Goal: Use online tool/utility: Use online tool/utility

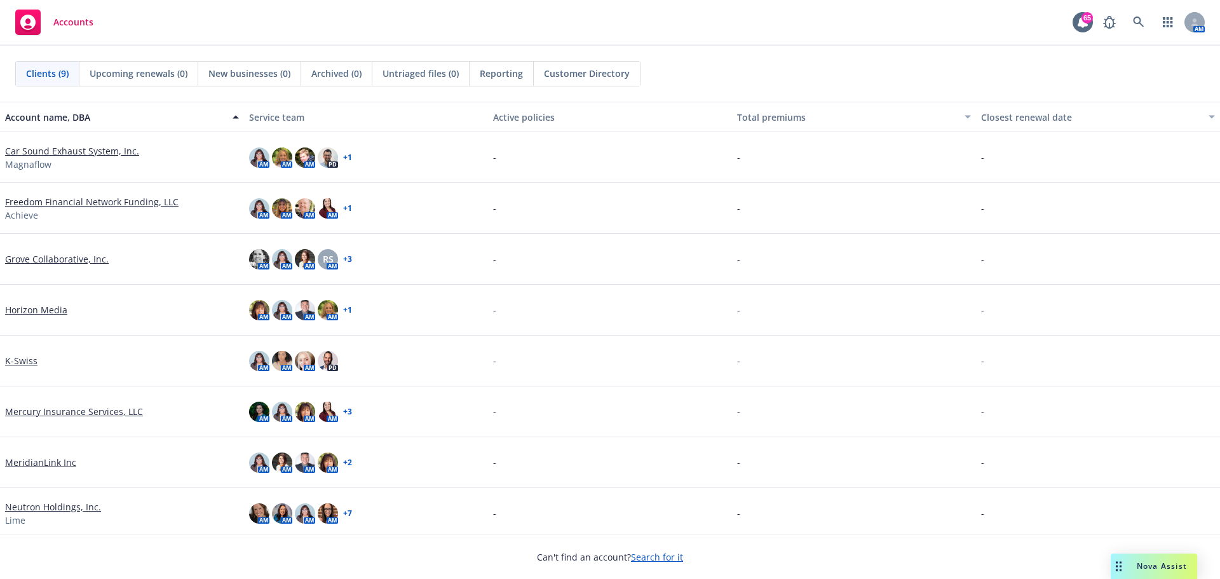
click at [1143, 569] on span "Nova Assist" at bounding box center [1162, 565] width 50 height 11
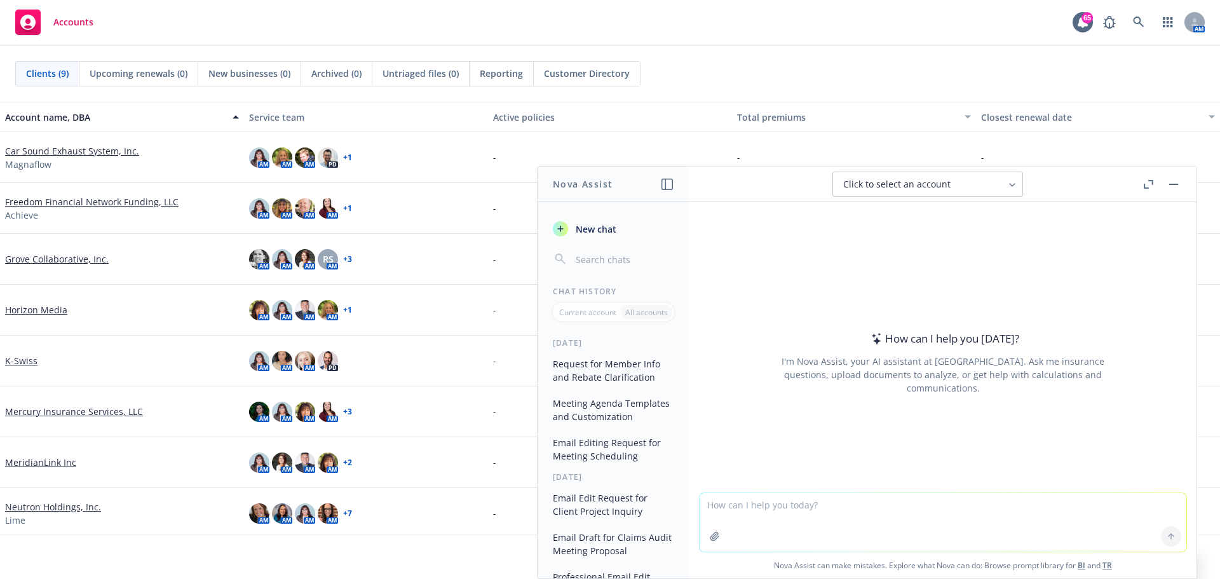
click at [784, 513] on textarea at bounding box center [943, 522] width 487 height 58
click at [1161, 536] on button at bounding box center [1171, 536] width 20 height 20
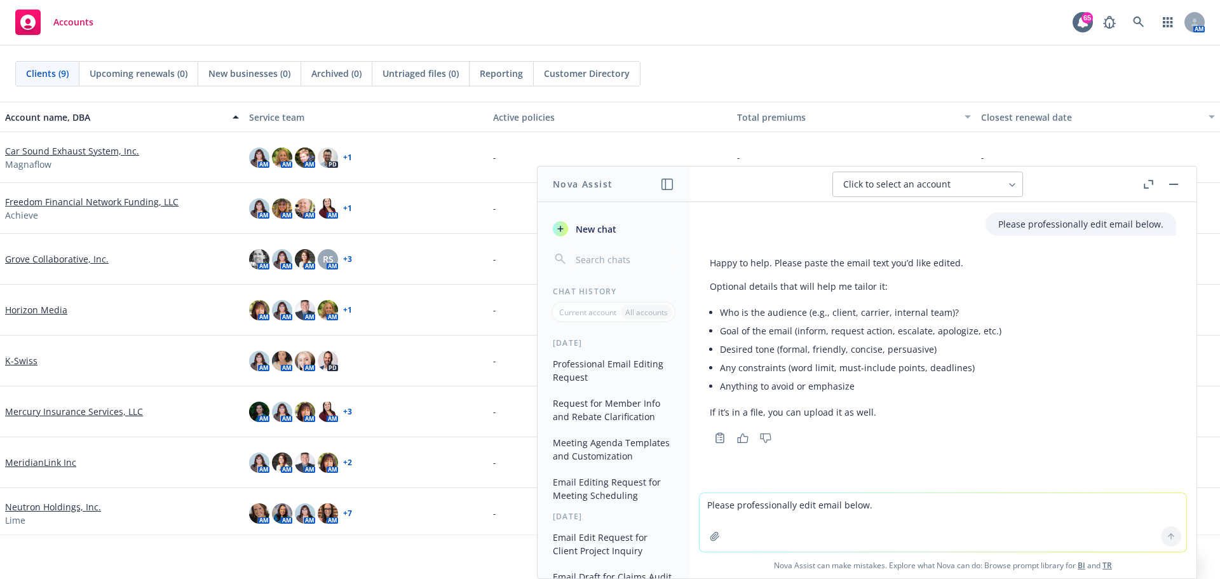
click at [728, 513] on textarea "Please professionally edit email below." at bounding box center [943, 522] width 487 height 58
paste textarea "Lo I dolorsi ame consectet, Adipi’e Sedd ei Temp inci utl etdolore Magnaal’e ad…"
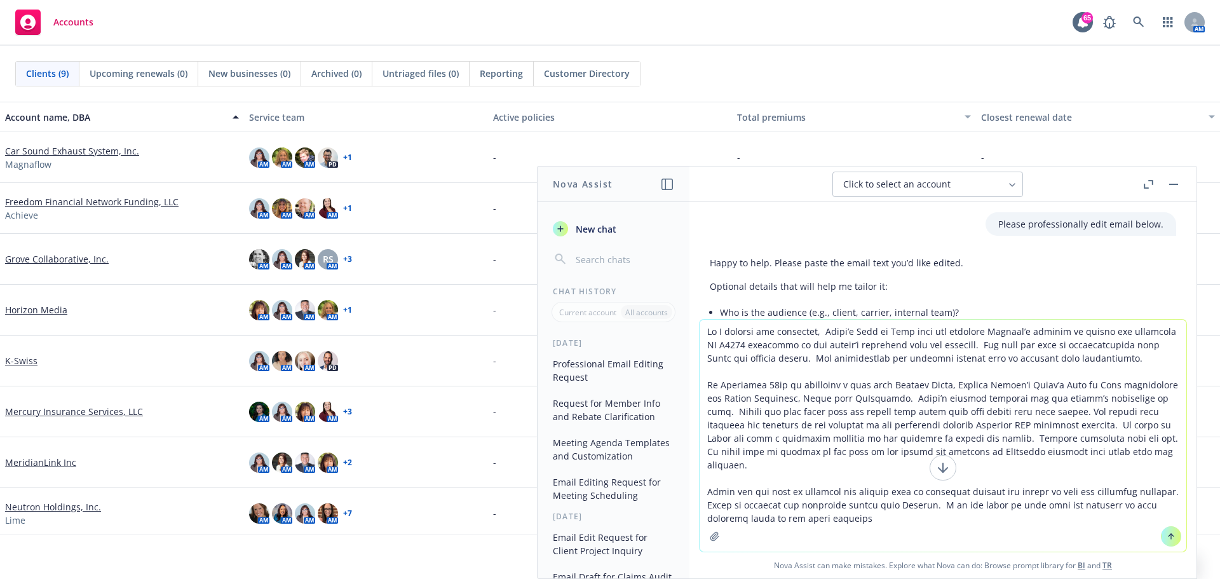
click at [790, 527] on textarea at bounding box center [943, 436] width 487 height 232
paste textarea "We will continue to obtain clarity from [GEOGRAPHIC_DATA]. The RxBenefits is co…"
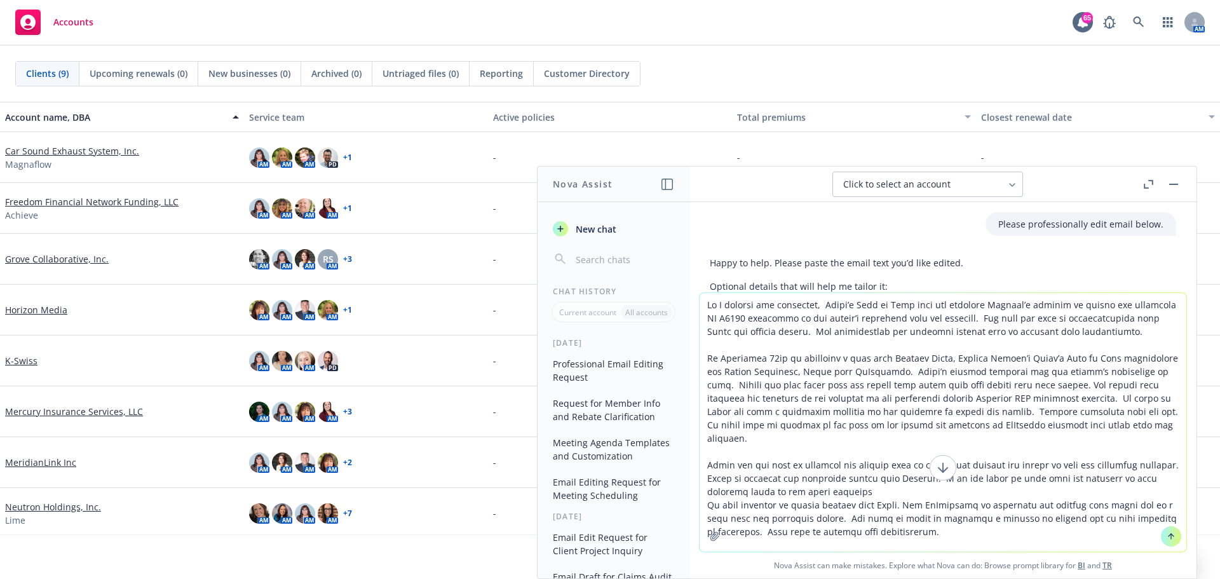
type textarea "Lo I dolorsi ame consectet, Adipi’e Sedd ei Temp inci utl etdolore Magnaal’e ad…"
click at [1172, 542] on button at bounding box center [1171, 536] width 20 height 20
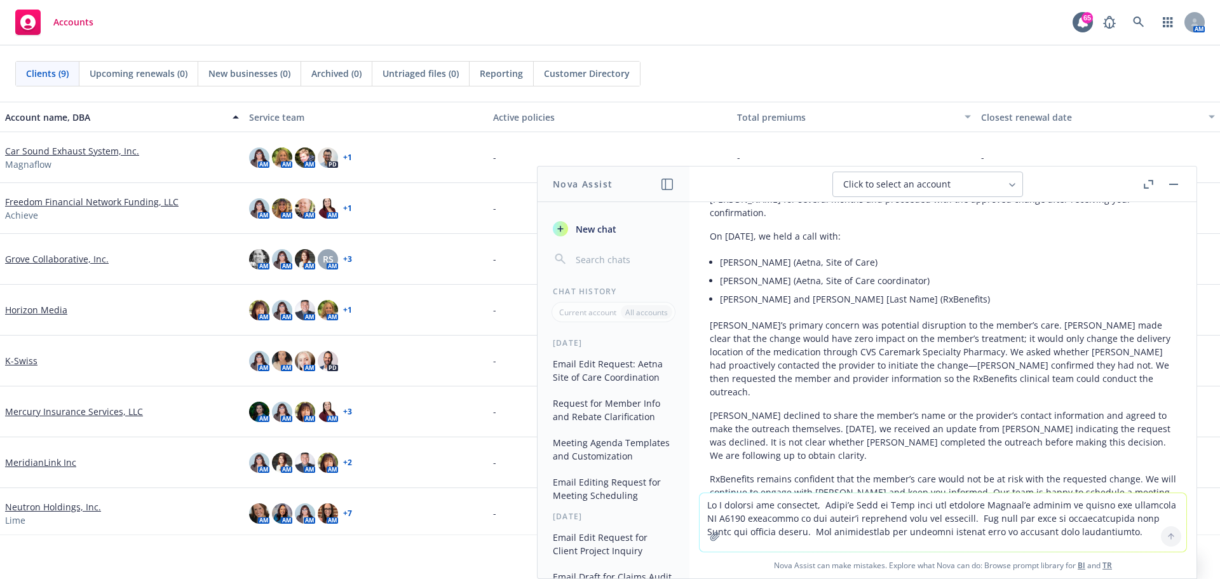
scroll to position [505, 0]
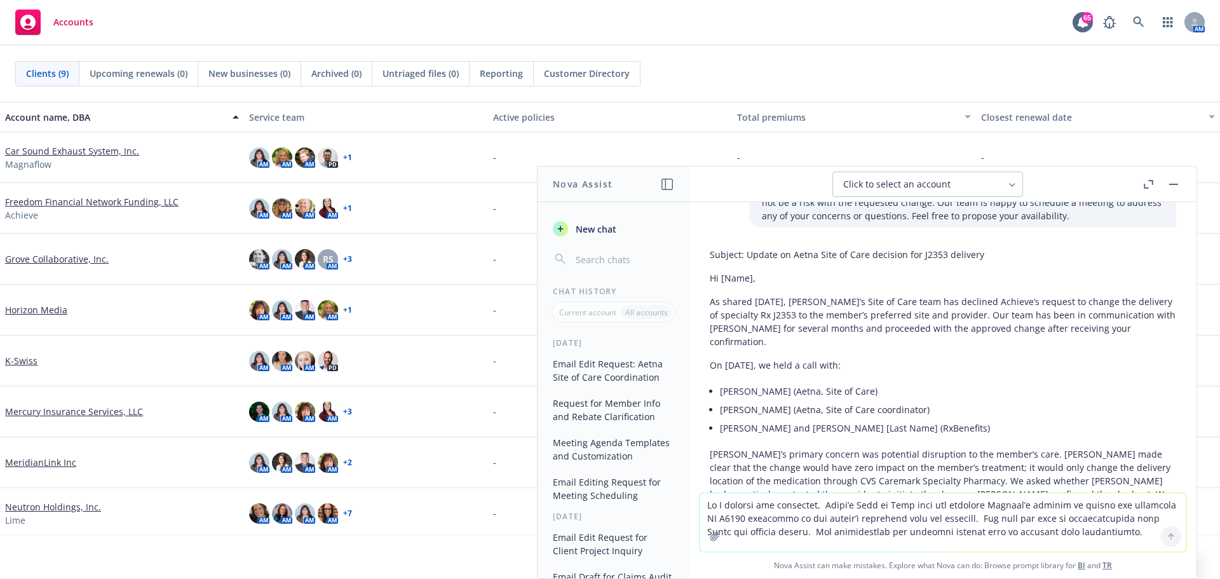
click at [930, 351] on div "Subject: Update on Aetna Site of Care decision for J2353 delivery Hi [Name], As…" at bounding box center [943, 476] width 466 height 467
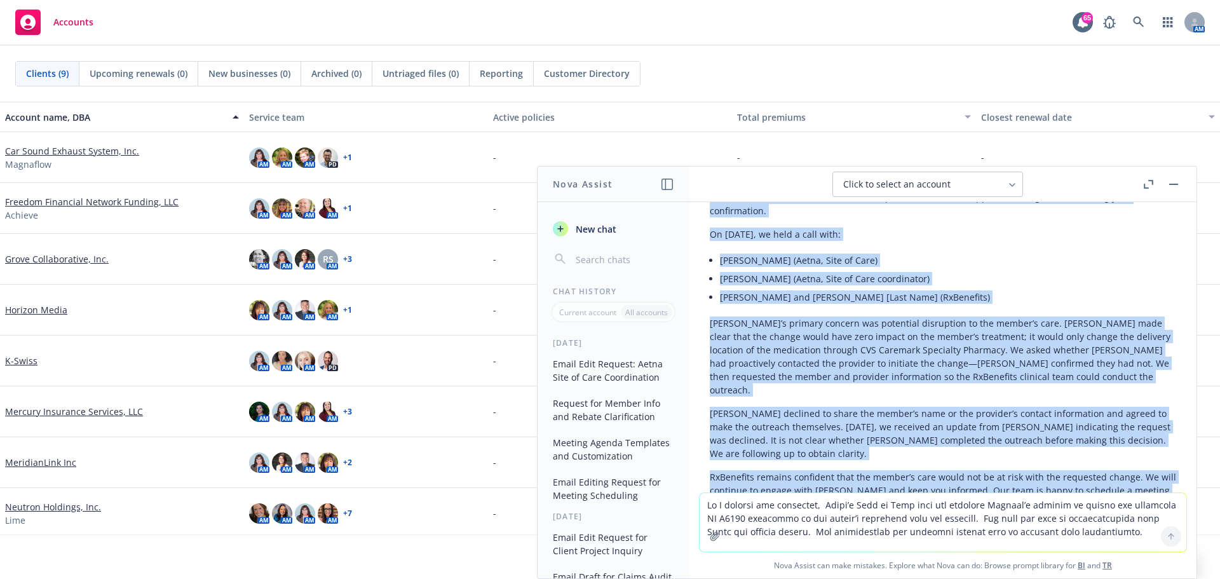
scroll to position [665, 0]
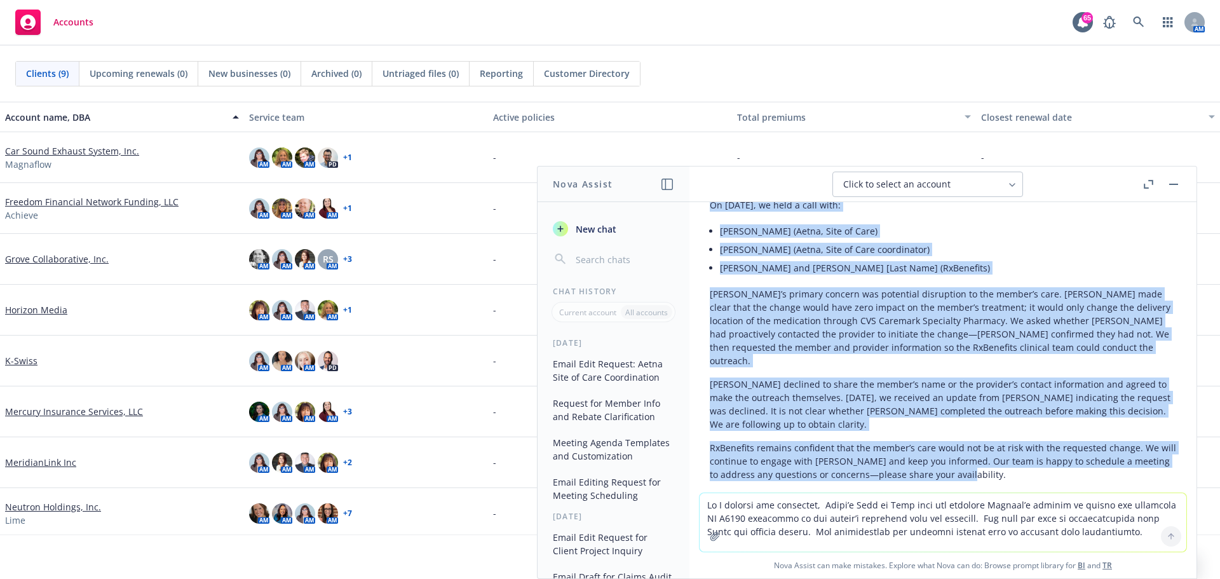
drag, startPoint x: 710, startPoint y: 288, endPoint x: 897, endPoint y: 416, distance: 226.8
click at [1078, 444] on div "Subject: Update on Aetna Site of Care decision for J2353 delivery Hi [Name], As…" at bounding box center [943, 316] width 466 height 467
copy div "Lo ipsumd sitametco, Adipi’e Sedd ei Temp inci utl etdolore Magnaal’e adminim v…"
click at [986, 441] on p "RxBenefits remains confident that the member’s care would not be at risk with t…" at bounding box center [943, 461] width 466 height 40
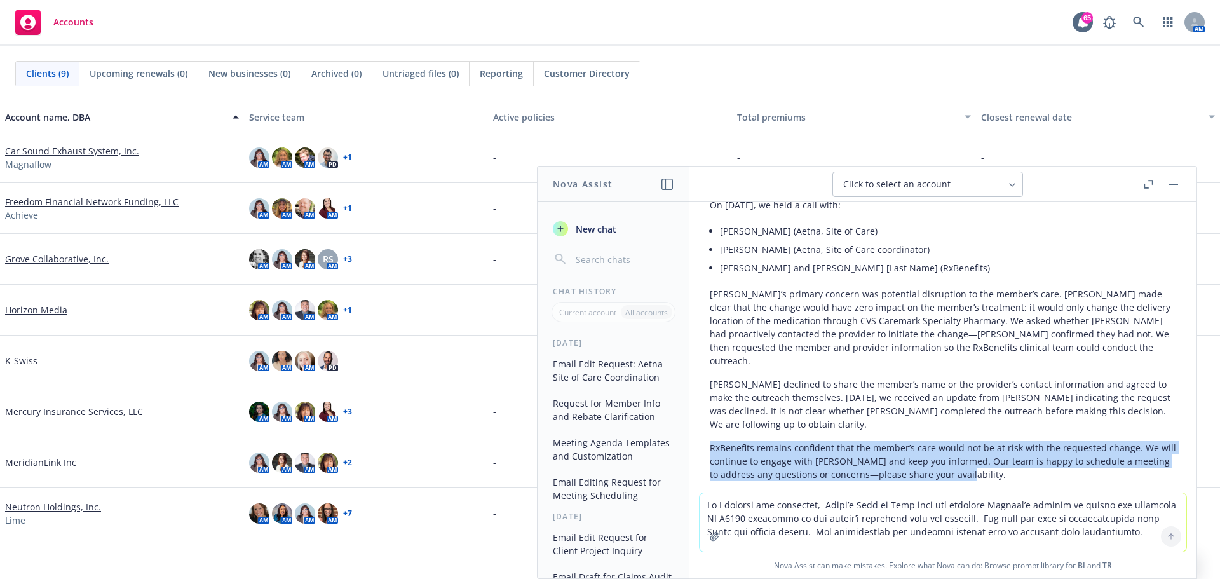
drag, startPoint x: 710, startPoint y: 405, endPoint x: 990, endPoint y: 438, distance: 282.2
click at [990, 441] on p "RxBenefits remains confident that the member’s care would not be at risk with t…" at bounding box center [943, 461] width 466 height 40
copy p "RxBenefits remains confident that the member’s care would not be at risk with t…"
